Goal: Information Seeking & Learning: Compare options

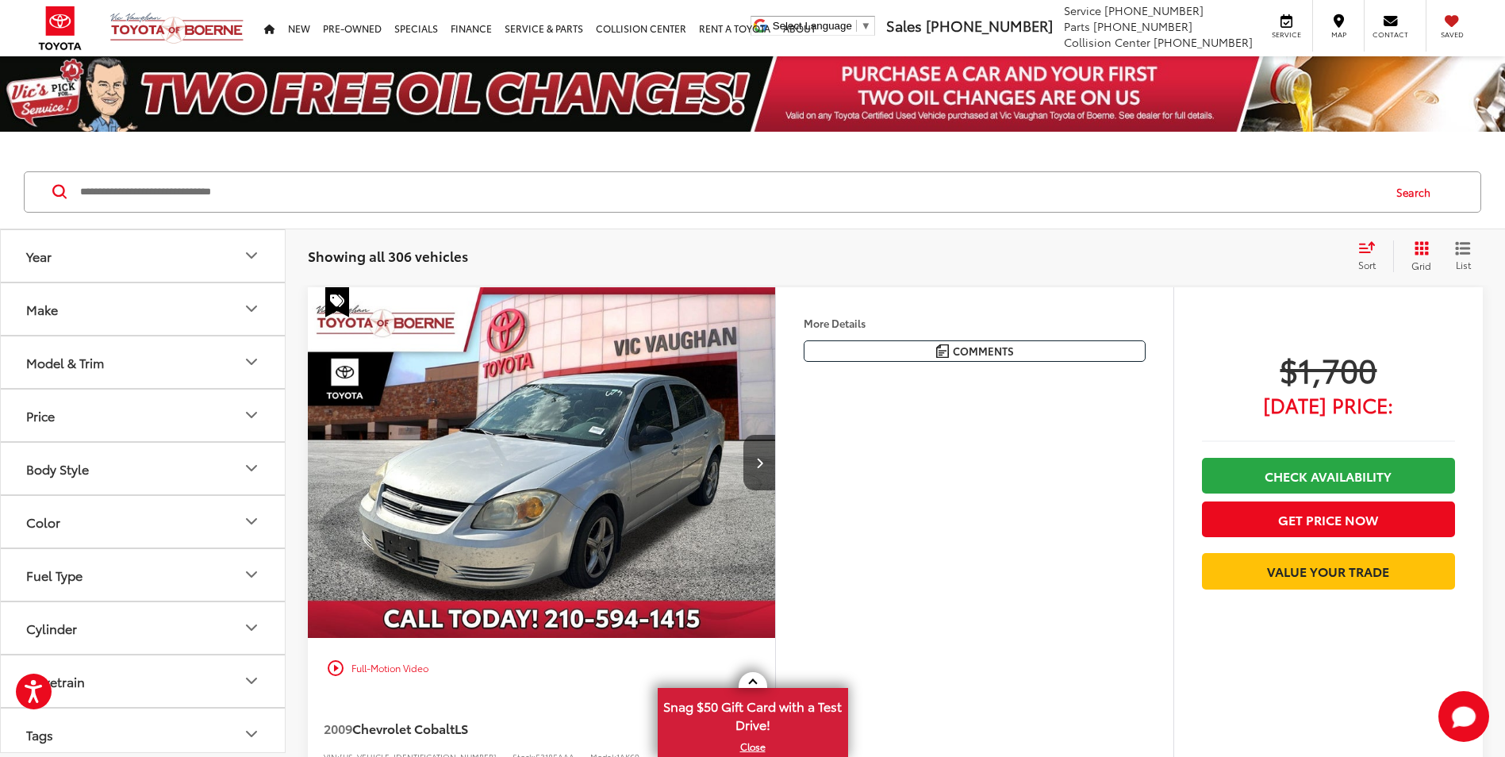
click at [229, 301] on button "Make" at bounding box center [144, 309] width 286 height 52
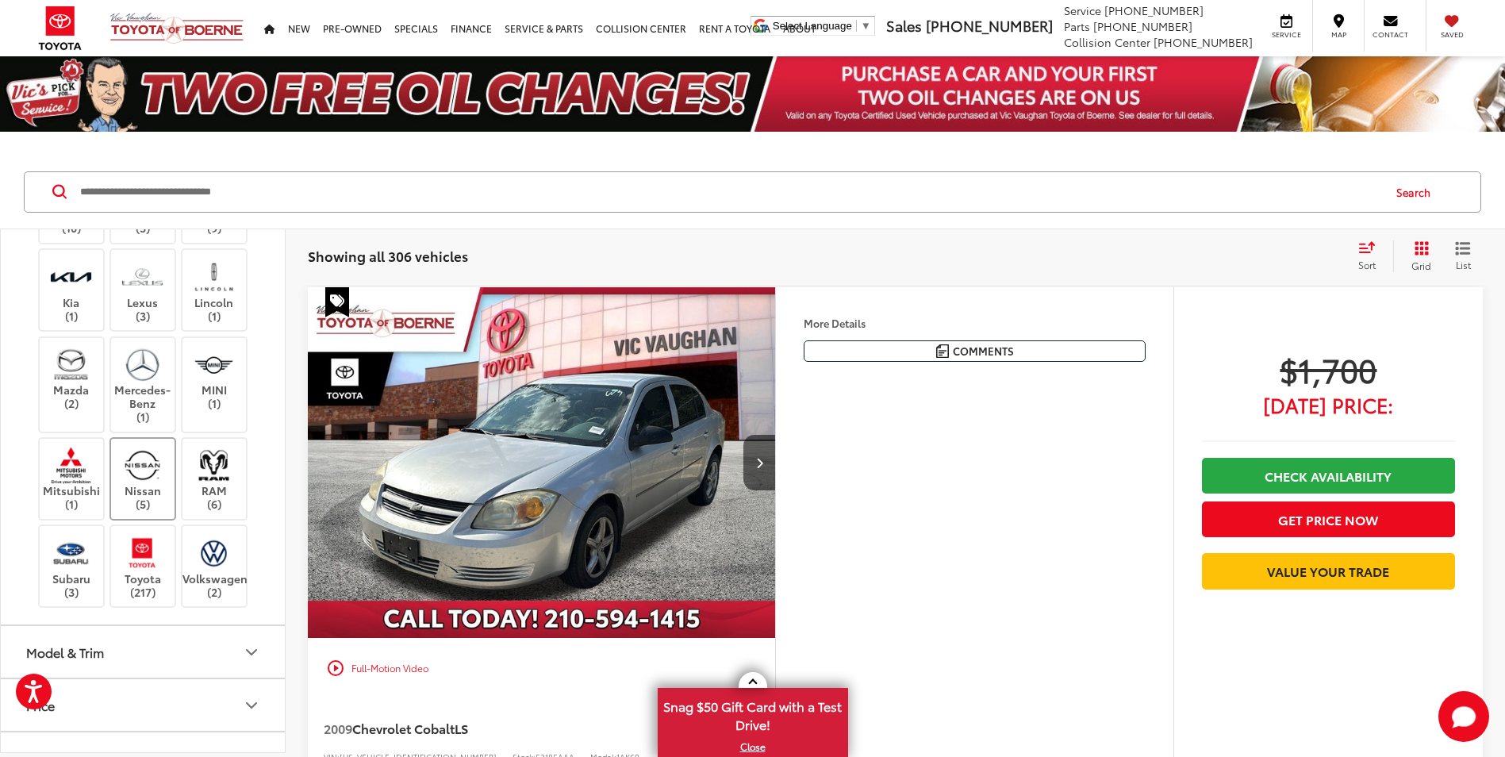
scroll to position [79, 0]
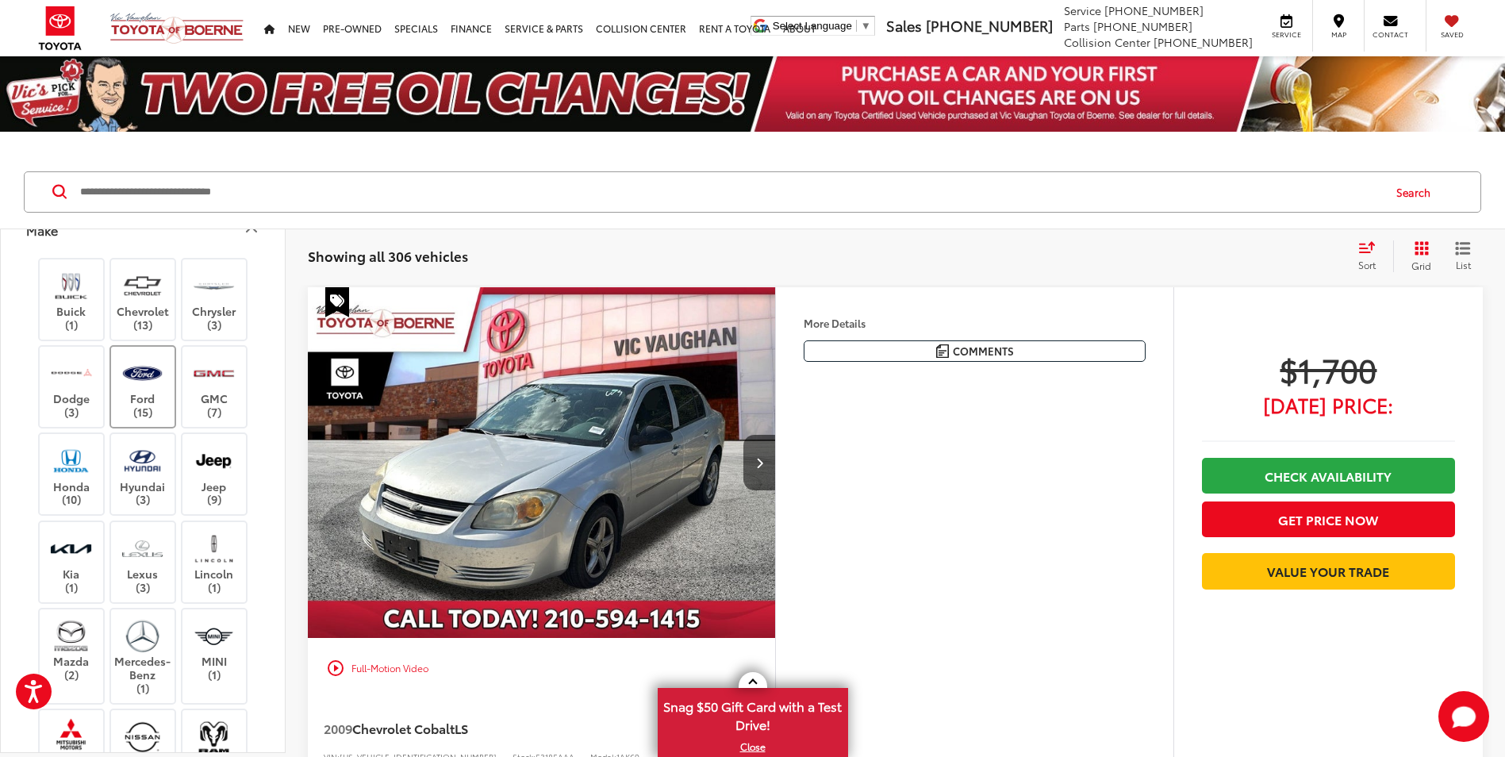
click at [136, 396] on label "Ford (15)" at bounding box center [143, 387] width 64 height 64
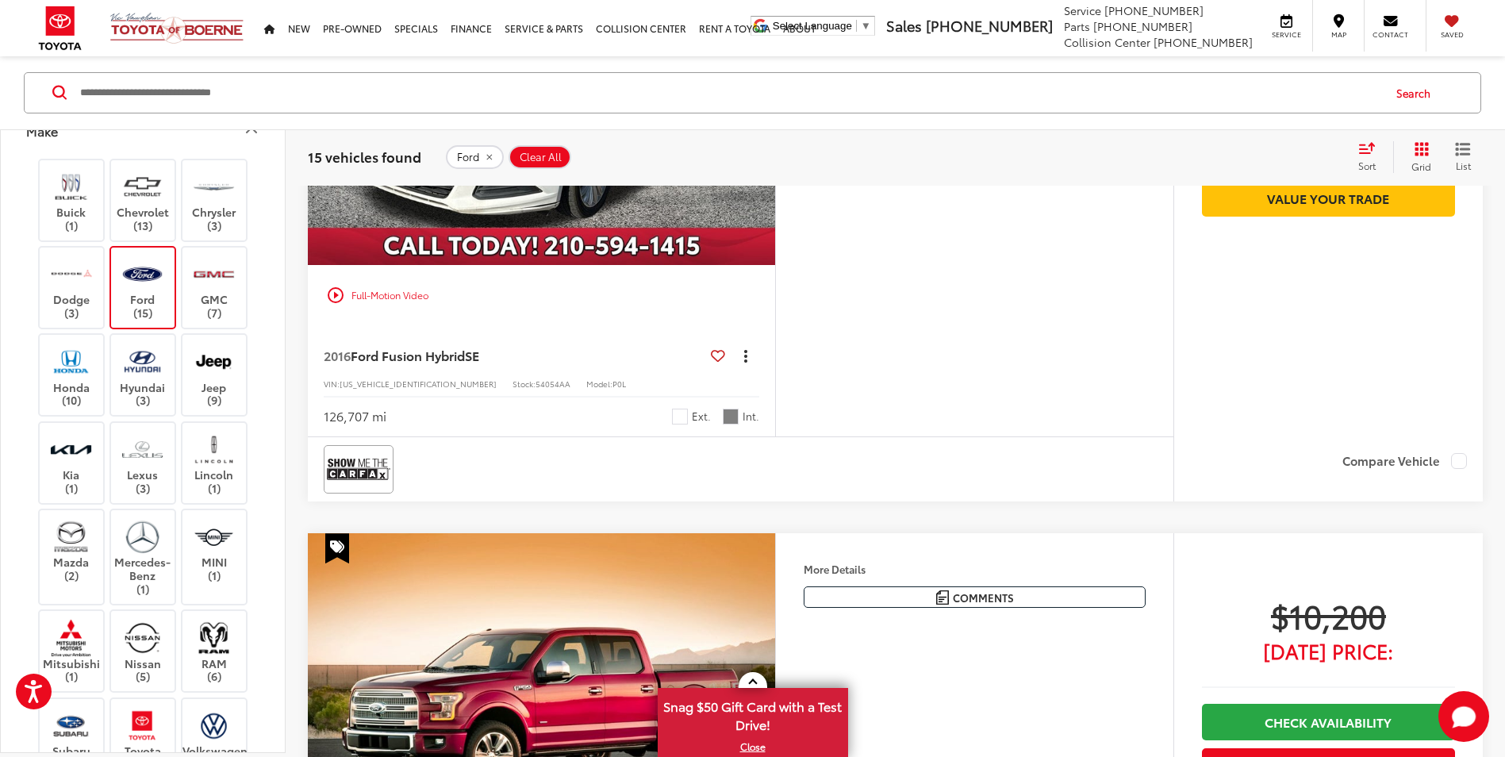
scroll to position [2618, 0]
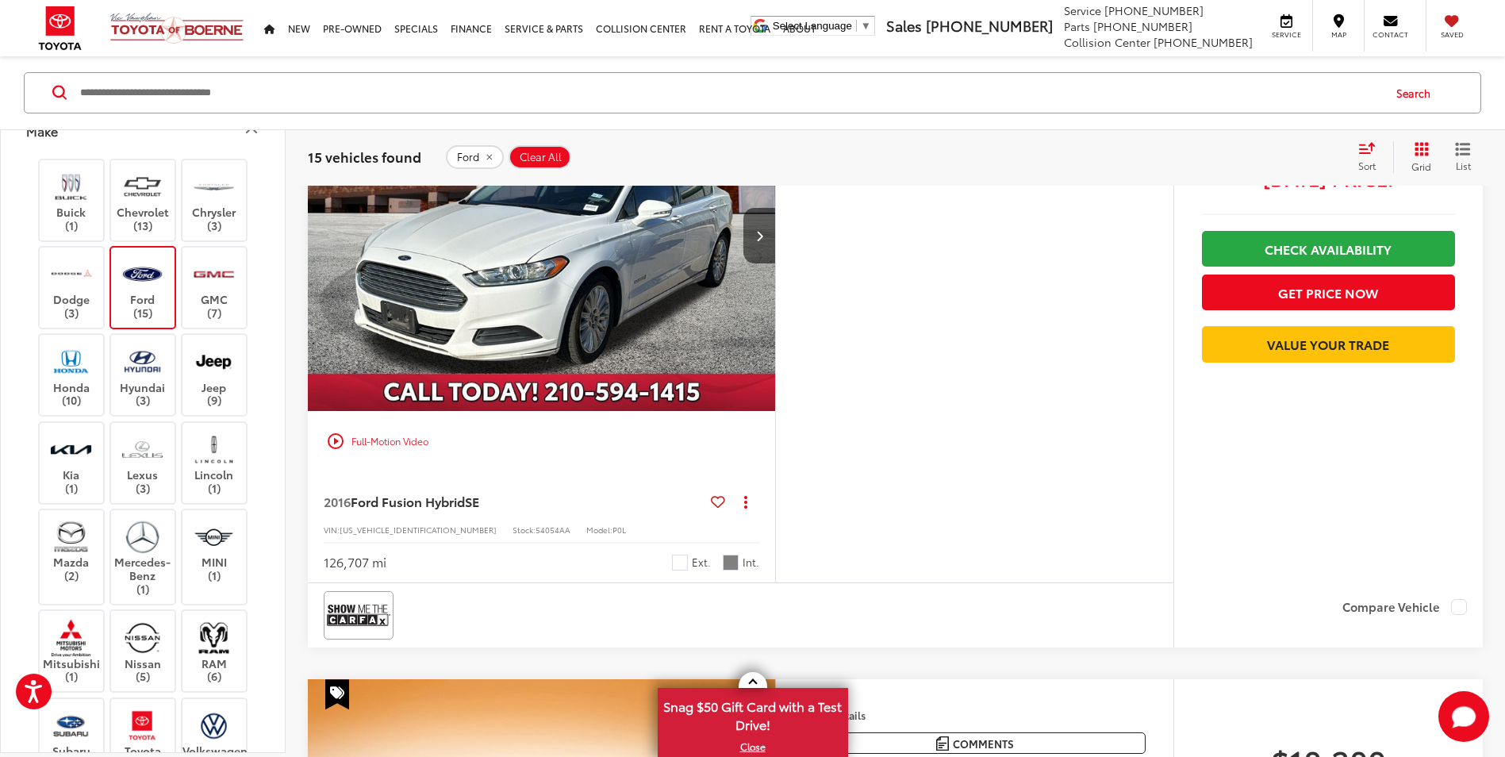
click at [253, 130] on icon "Make" at bounding box center [252, 131] width 10 height 5
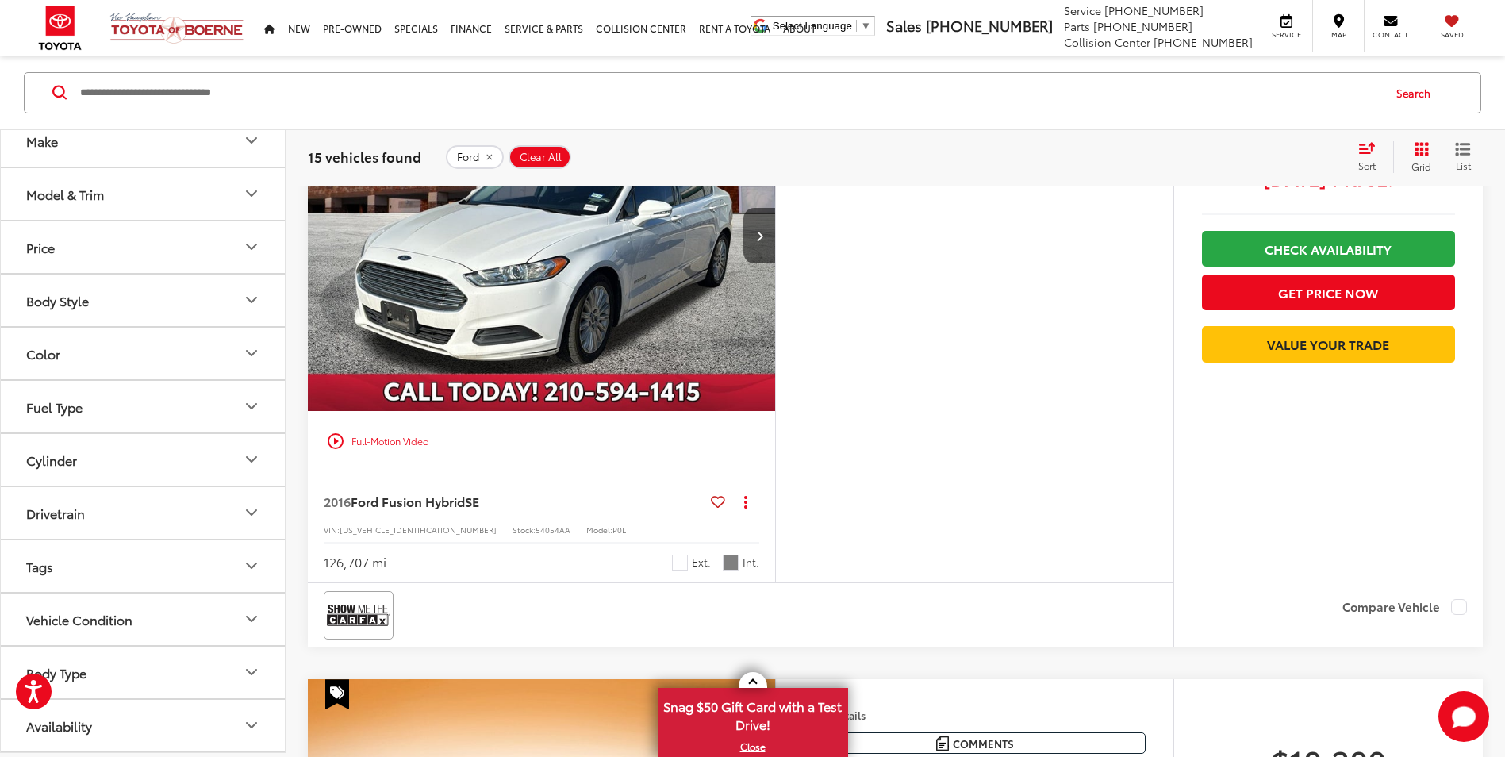
click at [221, 306] on button "Body Style" at bounding box center [144, 301] width 286 height 52
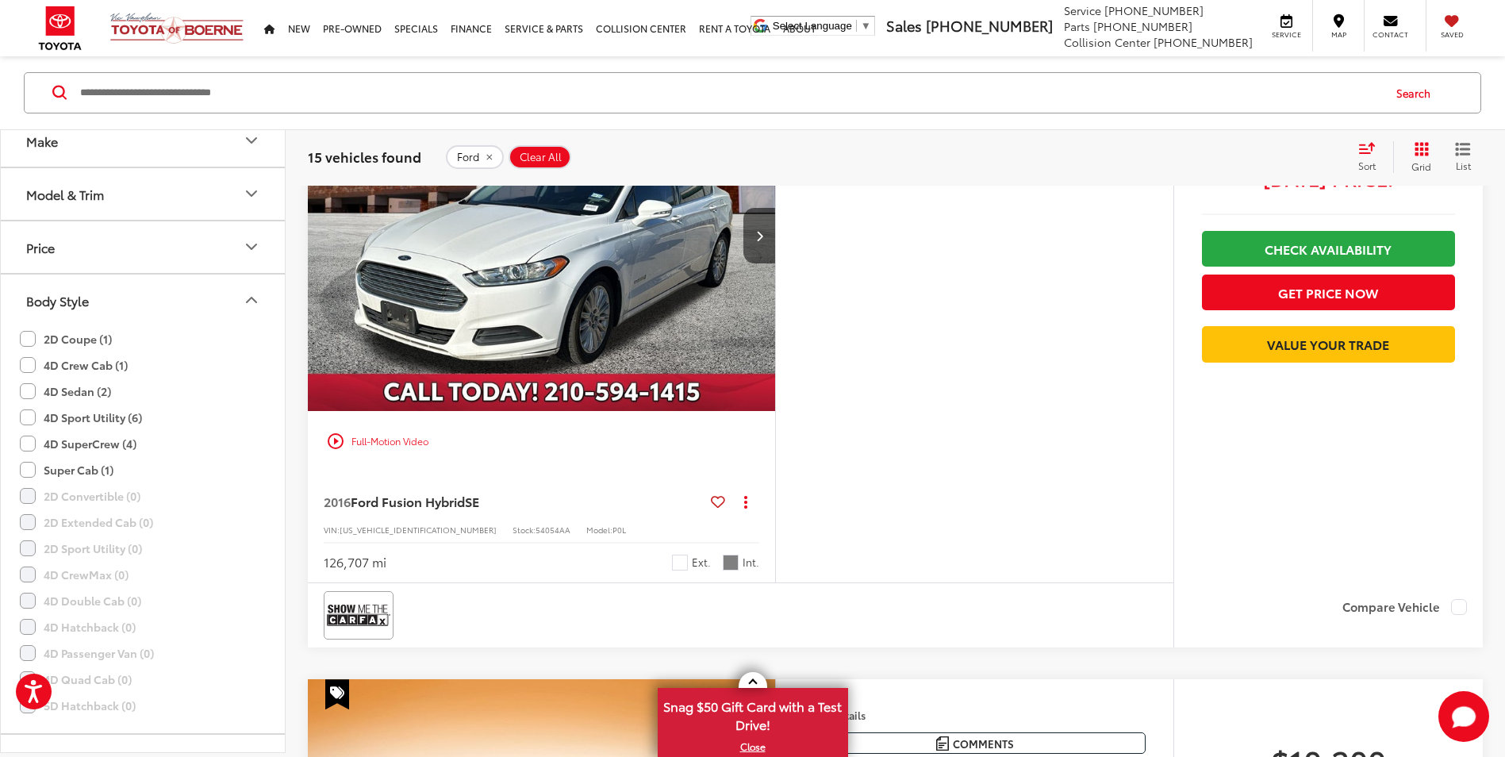
click at [33, 336] on label "2D Coupe (1)" at bounding box center [66, 339] width 92 height 26
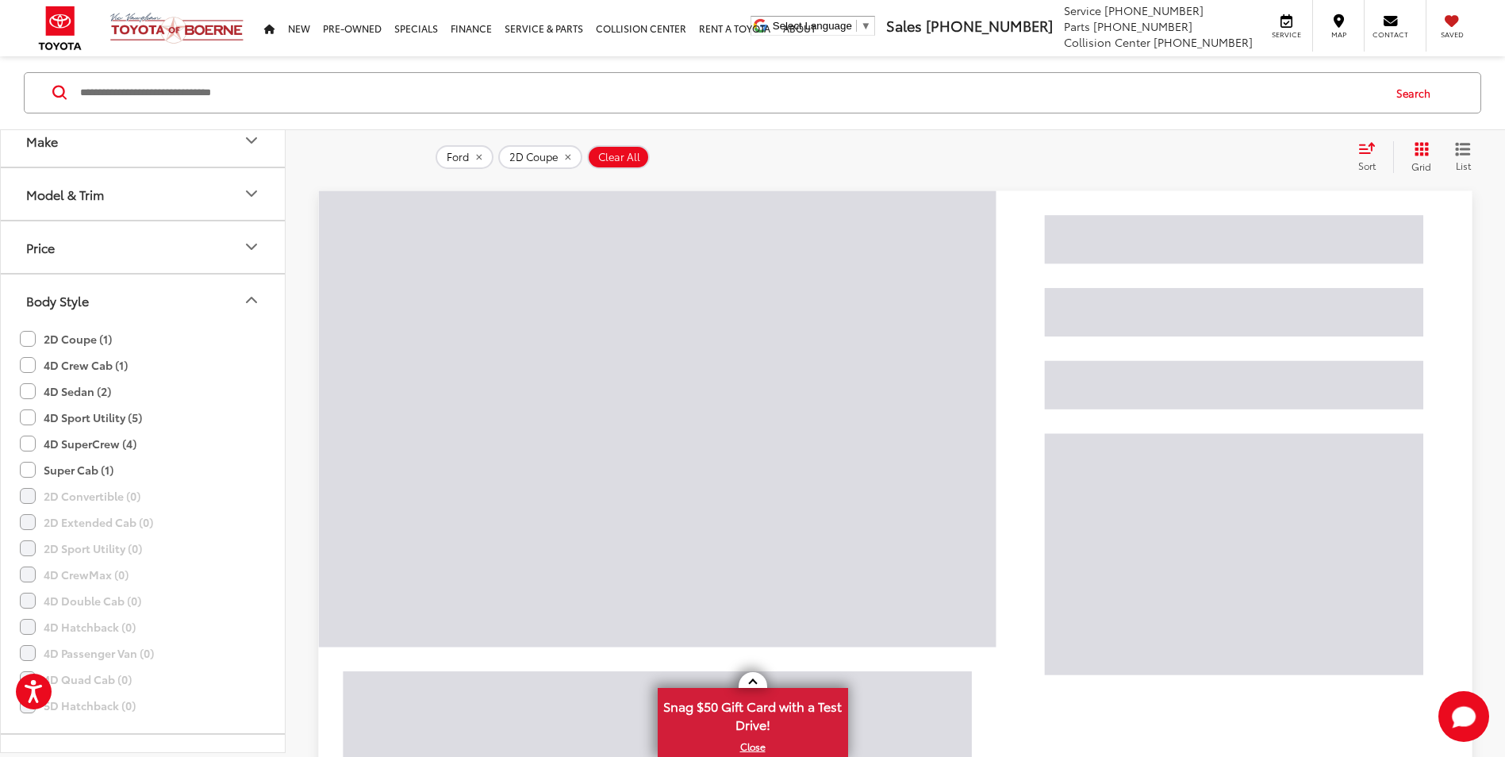
scroll to position [99, 0]
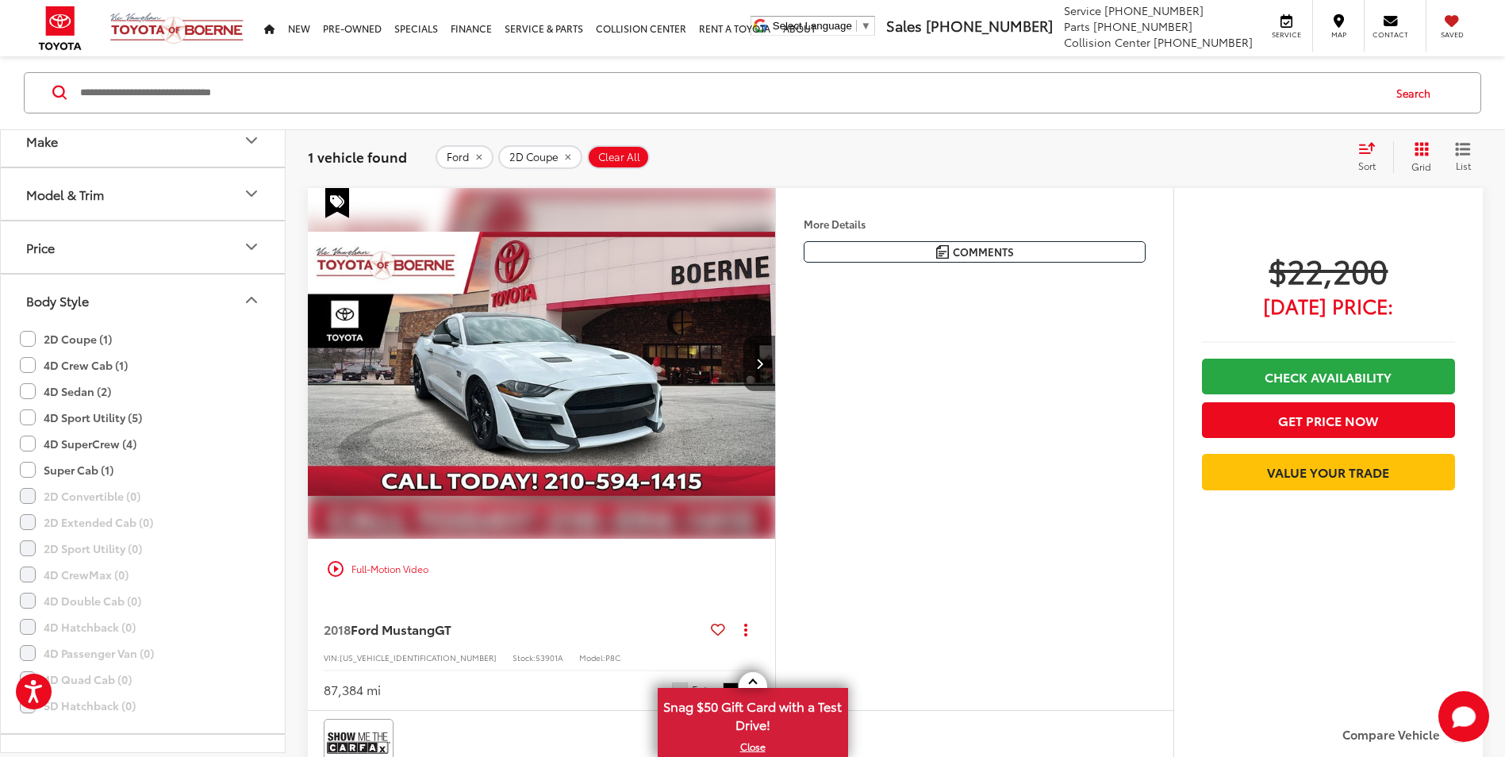
click at [396, 567] on div "play_circle_outline Full-Motion Video" at bounding box center [542, 569] width 444 height 29
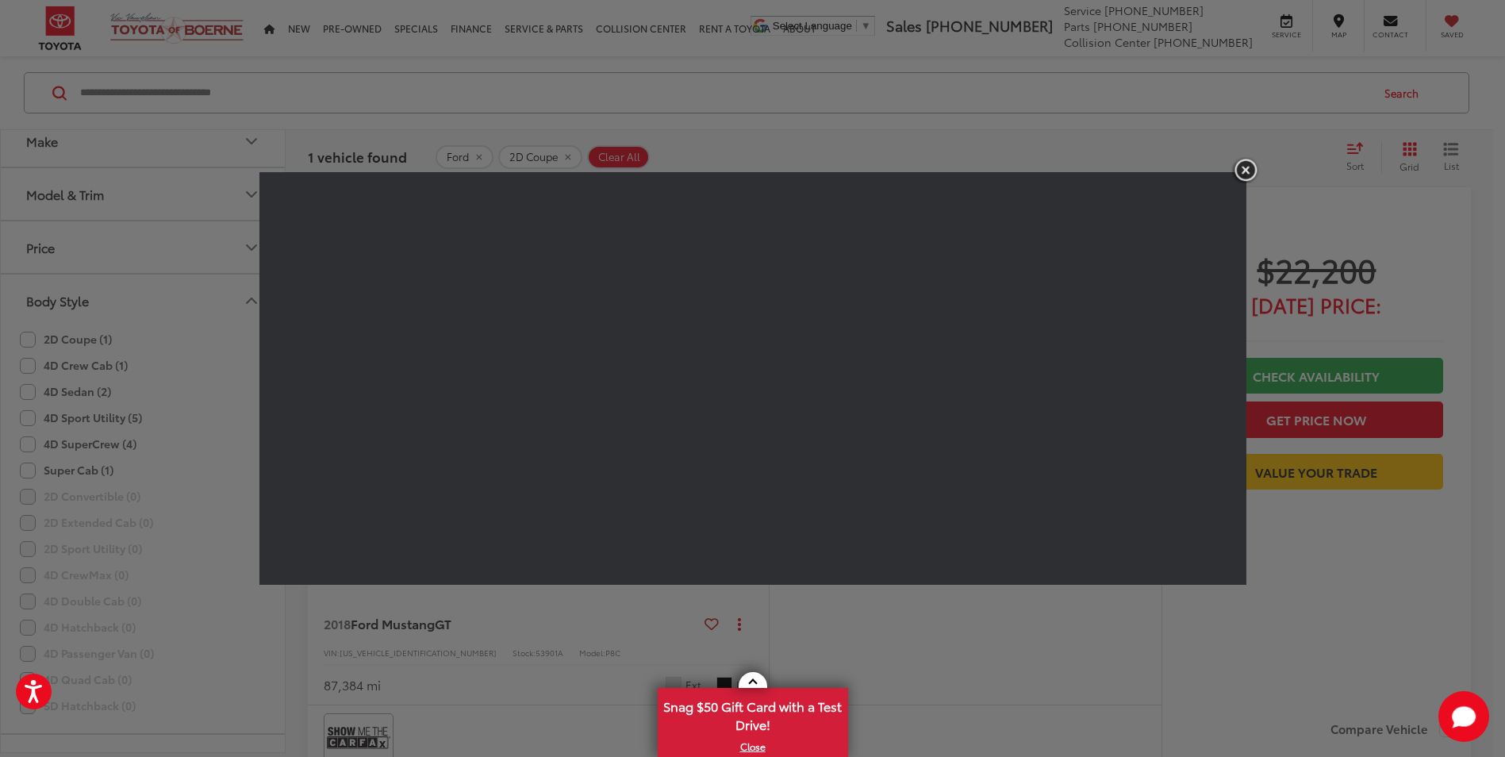
click at [1247, 171] on img "button" at bounding box center [1245, 170] width 29 height 26
